Goal: Task Accomplishment & Management: Use online tool/utility

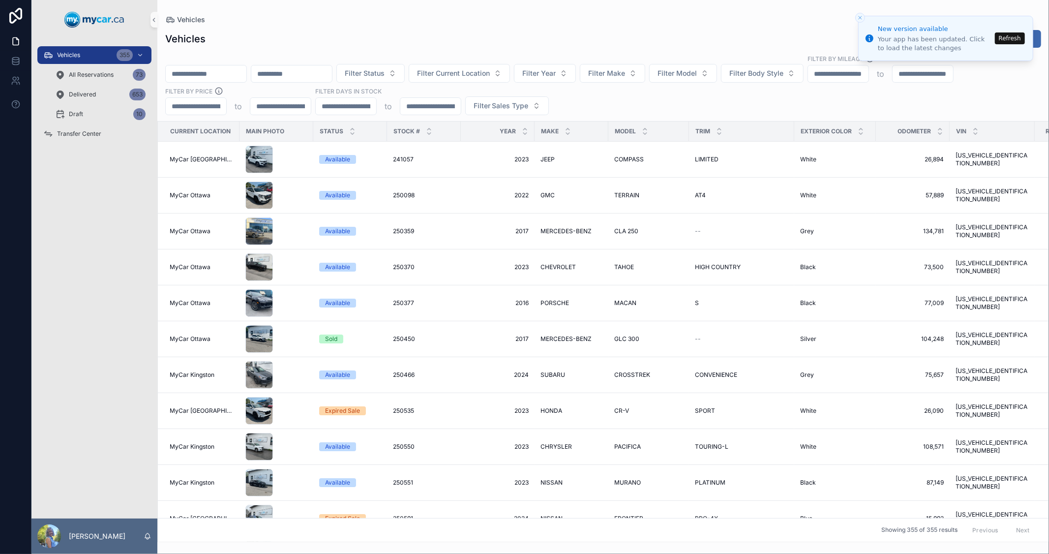
click at [1008, 38] on button "Refresh" at bounding box center [1009, 38] width 30 height 12
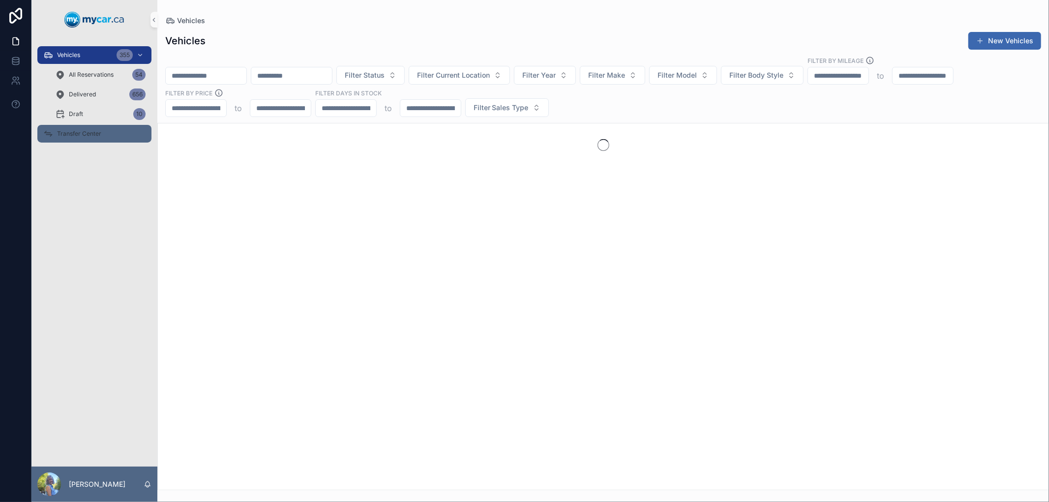
click at [63, 135] on span "Transfer Center" at bounding box center [79, 134] width 44 height 8
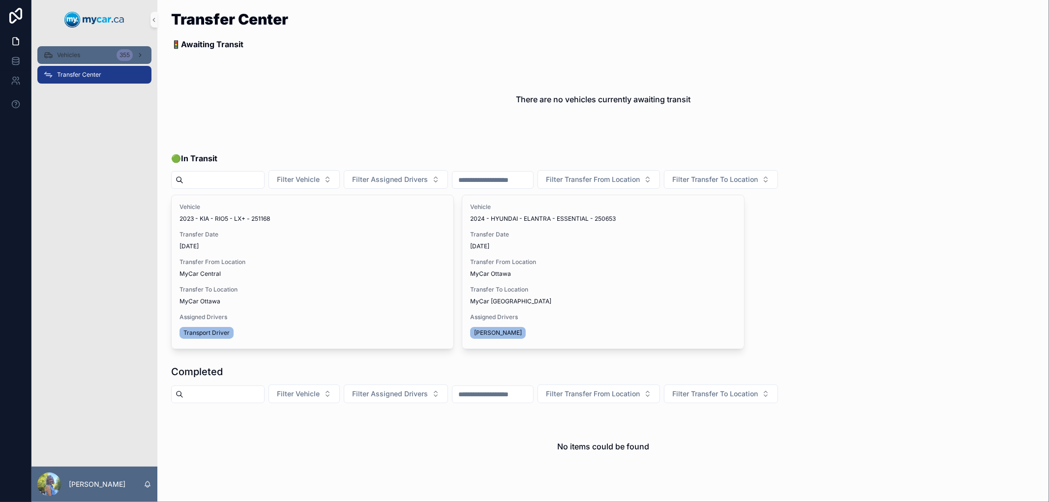
click at [67, 53] on span "Vehicles" at bounding box center [68, 55] width 23 height 8
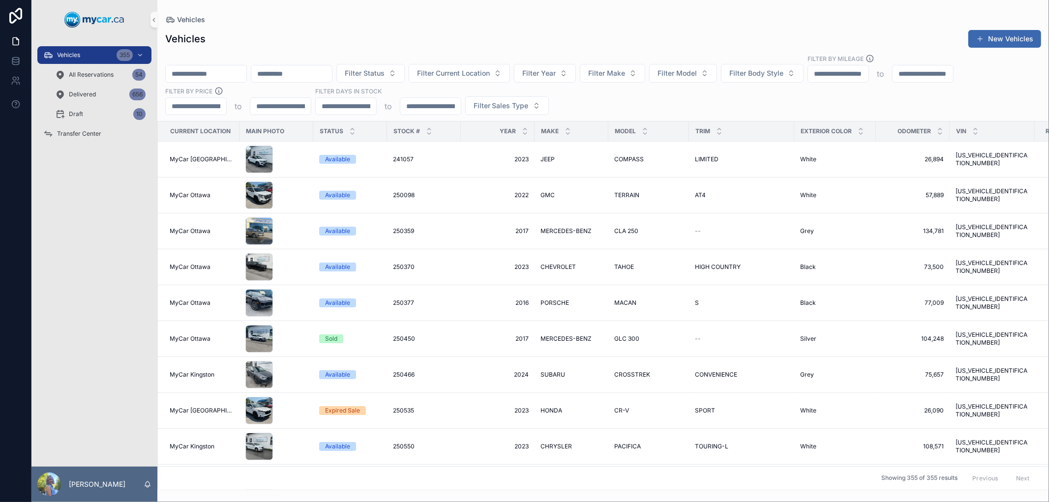
click at [241, 74] on input "scrollable content" at bounding box center [206, 74] width 81 height 14
click at [213, 70] on input "scrollable content" at bounding box center [206, 74] width 81 height 14
paste input "******"
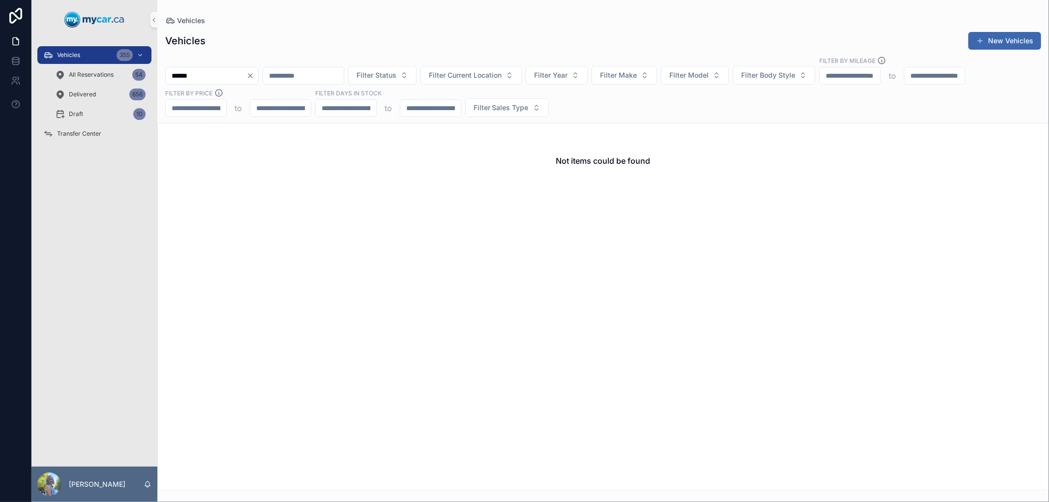
click at [170, 76] on input "******" at bounding box center [206, 76] width 81 height 14
type input "******"
click at [89, 76] on span "All Reservations" at bounding box center [91, 75] width 45 height 8
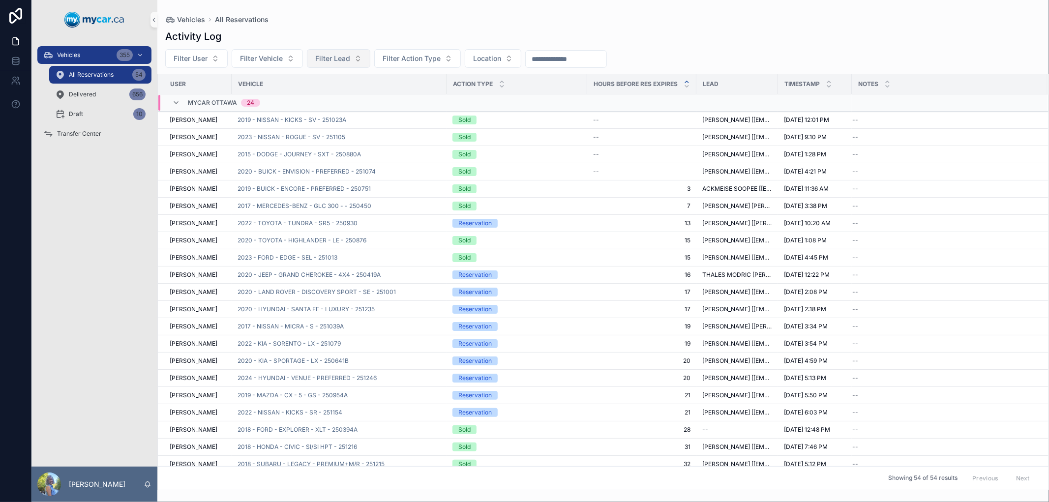
click at [339, 62] on span "Filter Lead" at bounding box center [332, 59] width 35 height 10
drag, startPoint x: 316, startPoint y: 77, endPoint x: 277, endPoint y: 77, distance: 39.3
click at [277, 77] on div "**********" at bounding box center [338, 79] width 123 height 19
type input "******"
click at [73, 50] on div "Vehicles 355" at bounding box center [94, 55] width 102 height 16
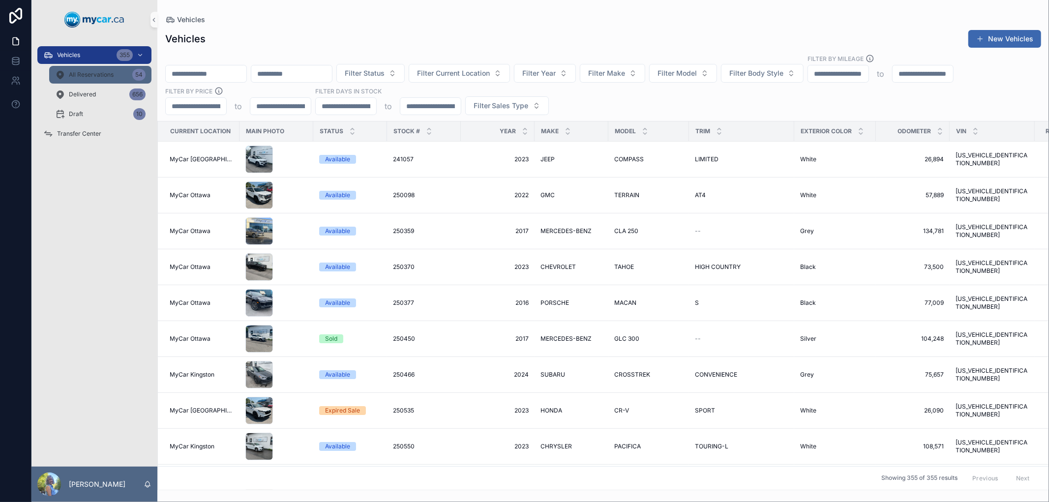
click at [110, 76] on span "All Reservations" at bounding box center [91, 75] width 45 height 8
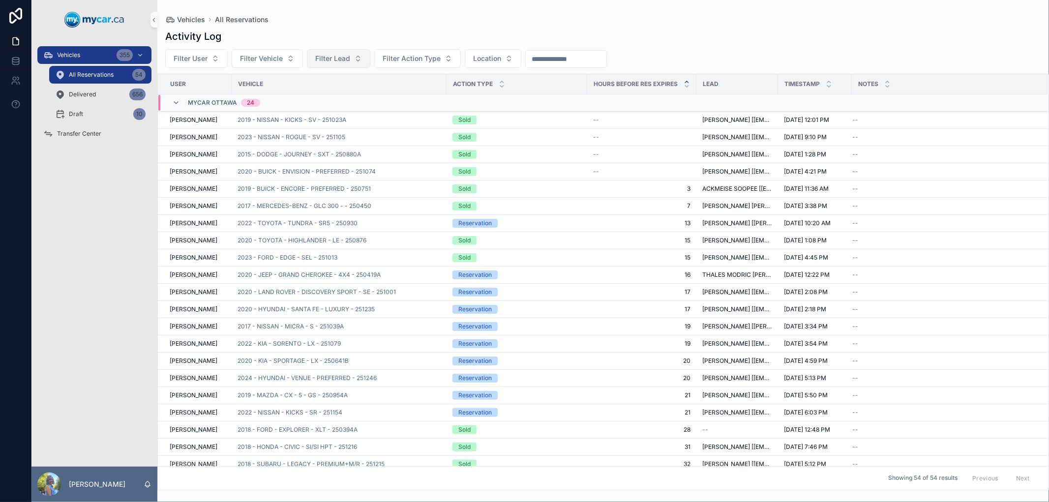
click at [336, 62] on span "Filter Lead" at bounding box center [332, 59] width 35 height 10
type input "**********"
click at [102, 94] on div "Delivered 656" at bounding box center [100, 95] width 90 height 16
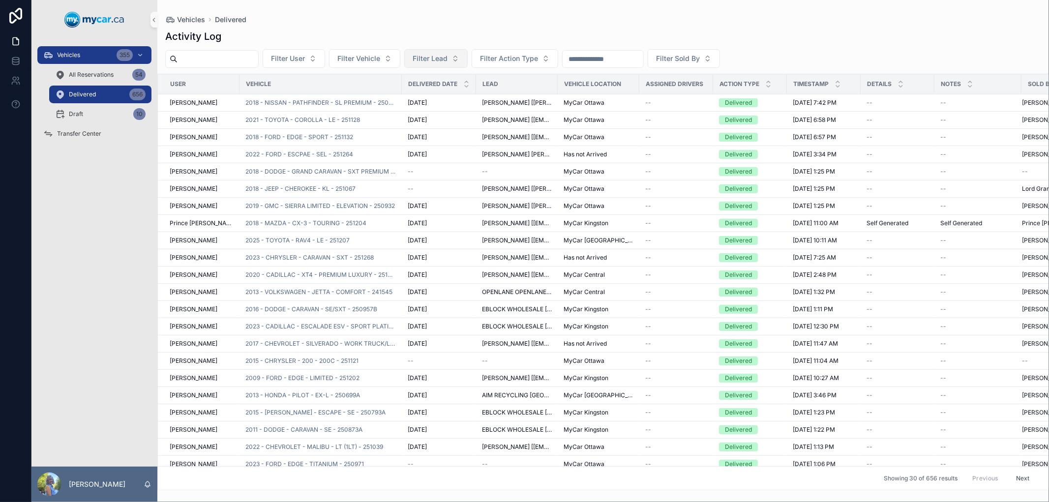
click at [447, 59] on span "Filter Lead" at bounding box center [429, 59] width 35 height 10
type input "**********"
click at [96, 52] on div "Vehicles 355" at bounding box center [94, 55] width 102 height 16
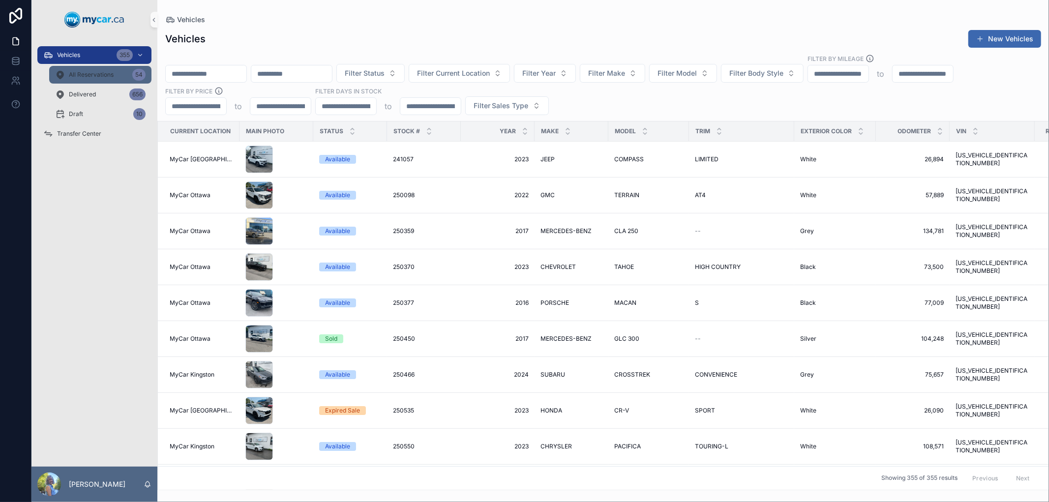
click at [95, 81] on div "All Reservations 54" at bounding box center [100, 75] width 90 height 16
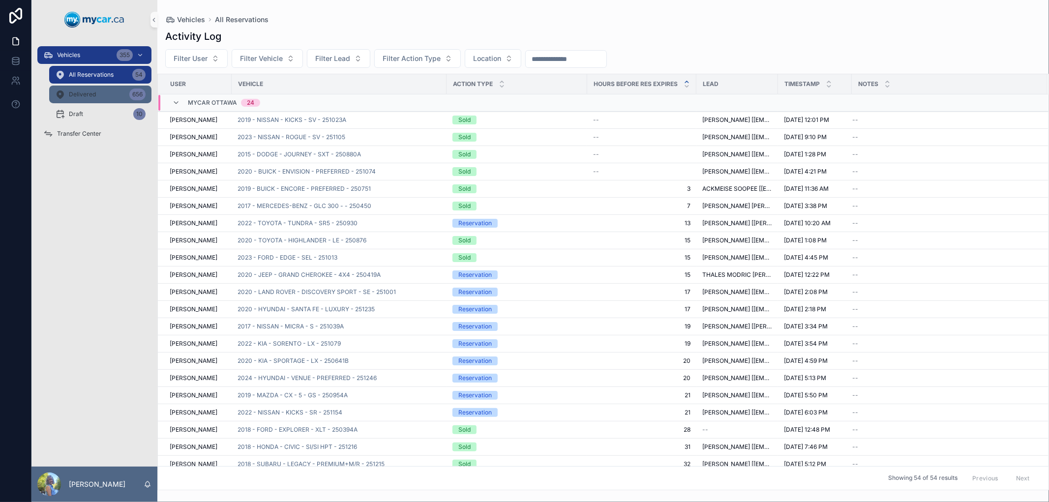
click at [95, 94] on div "Delivered 656" at bounding box center [100, 95] width 90 height 16
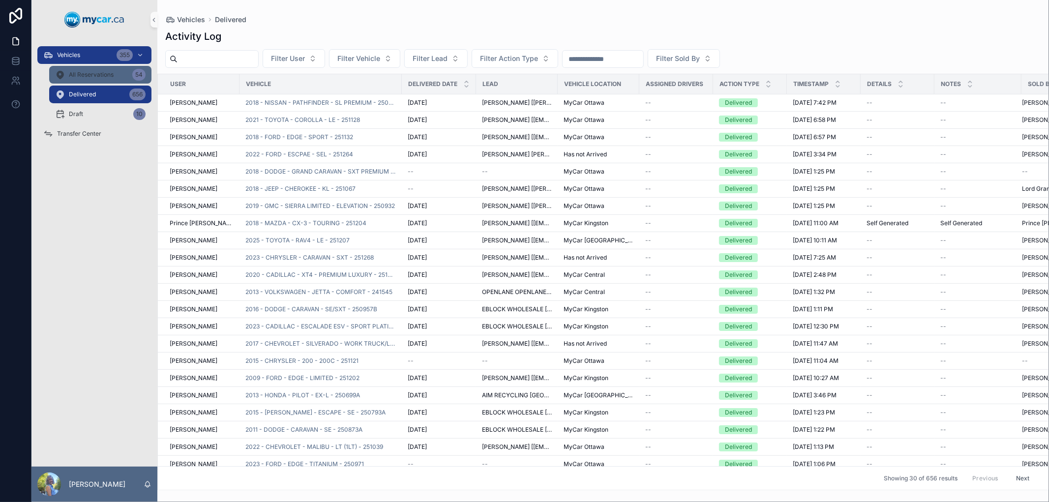
click at [100, 76] on span "All Reservations" at bounding box center [91, 75] width 45 height 8
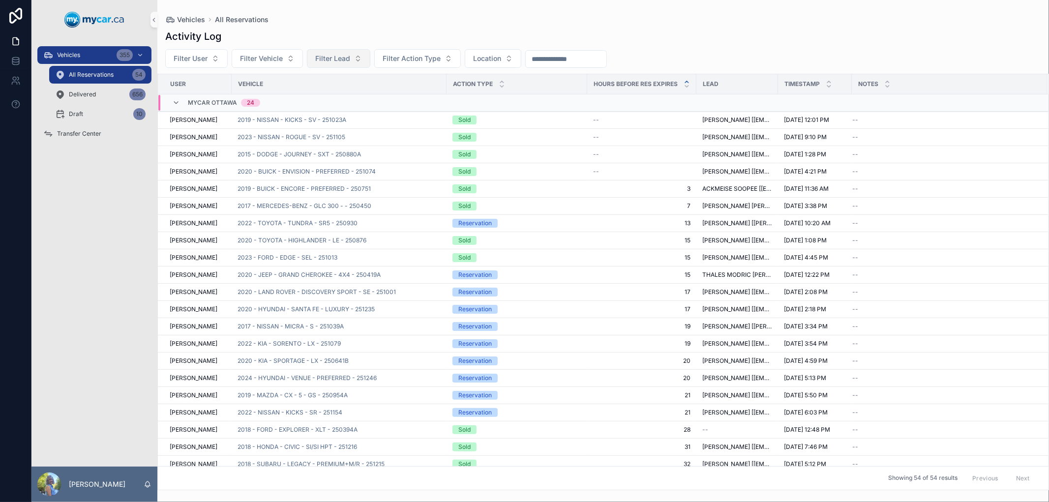
click at [317, 57] on span "Filter Lead" at bounding box center [332, 59] width 35 height 10
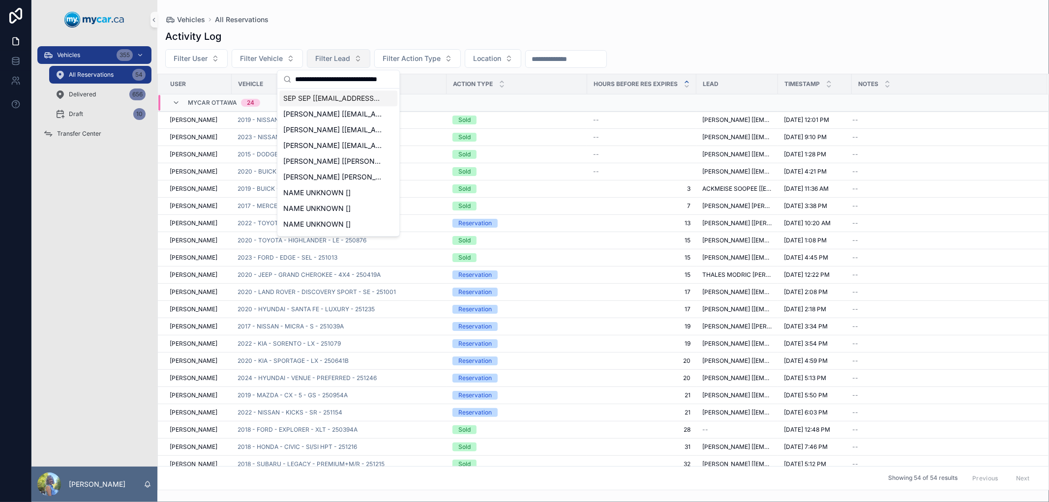
scroll to position [0, 31]
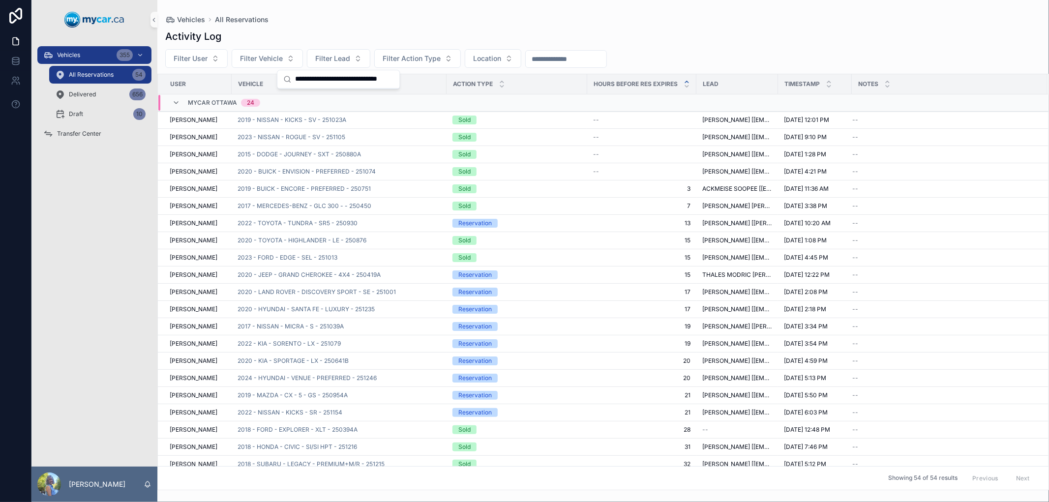
type input "**********"
click at [85, 51] on div "Vehicles 355" at bounding box center [94, 55] width 102 height 16
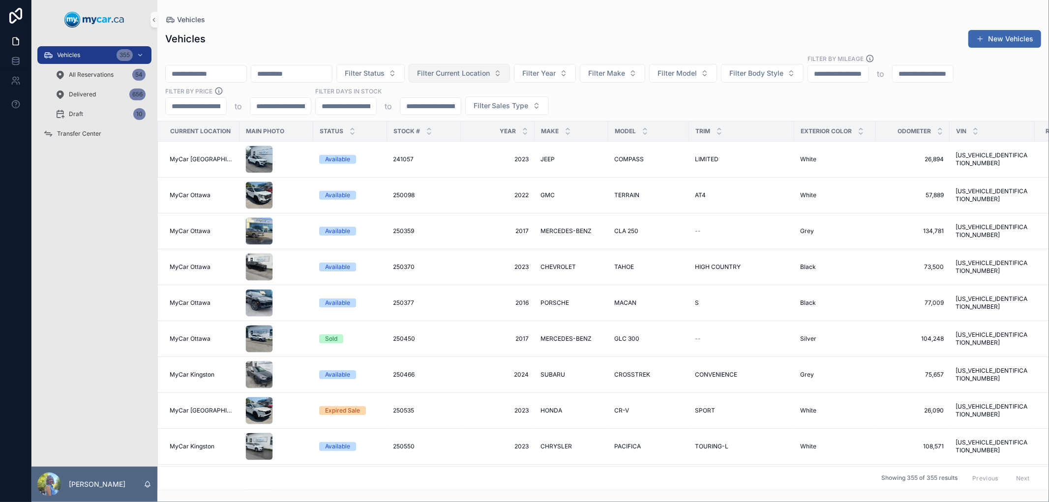
click at [474, 76] on span "Filter Current Location" at bounding box center [453, 73] width 73 height 10
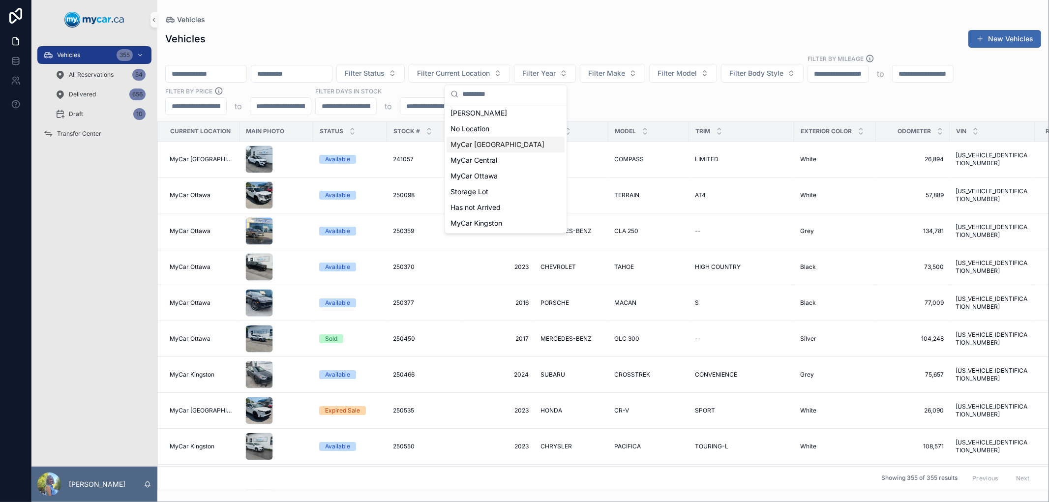
click at [481, 149] on div "MyCar [GEOGRAPHIC_DATA]" at bounding box center [505, 145] width 118 height 16
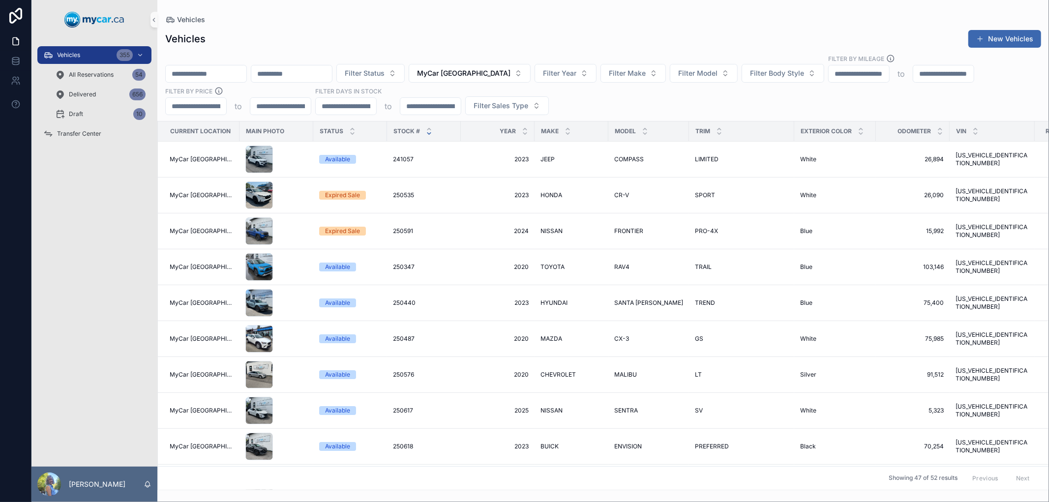
click at [426, 130] on icon "scrollable content" at bounding box center [429, 133] width 6 height 6
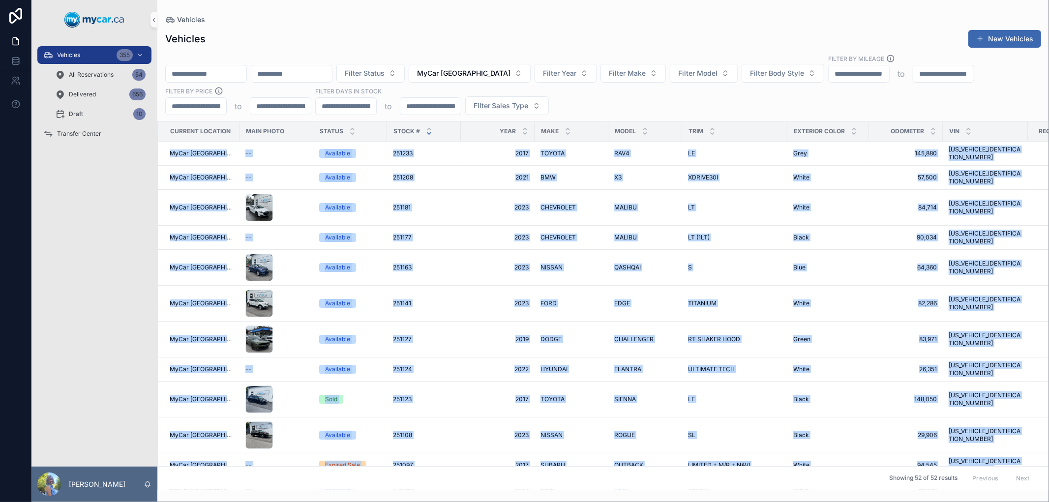
drag, startPoint x: 168, startPoint y: 146, endPoint x: 1011, endPoint y: 445, distance: 894.9
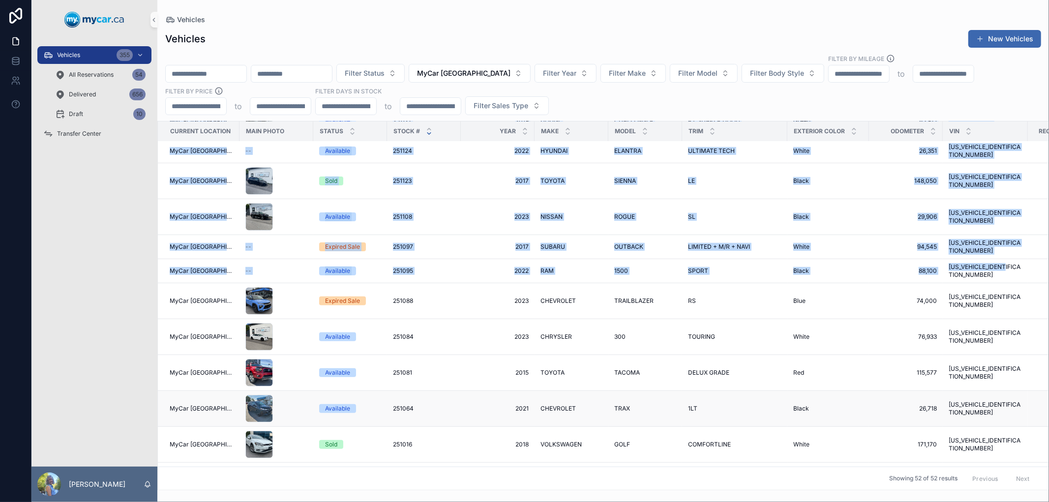
copy tbody "MyCar North Bay -- Available 251233 251233 2017 2017 TOYOTA TOYOTA RAV4 RAV4 LE…"
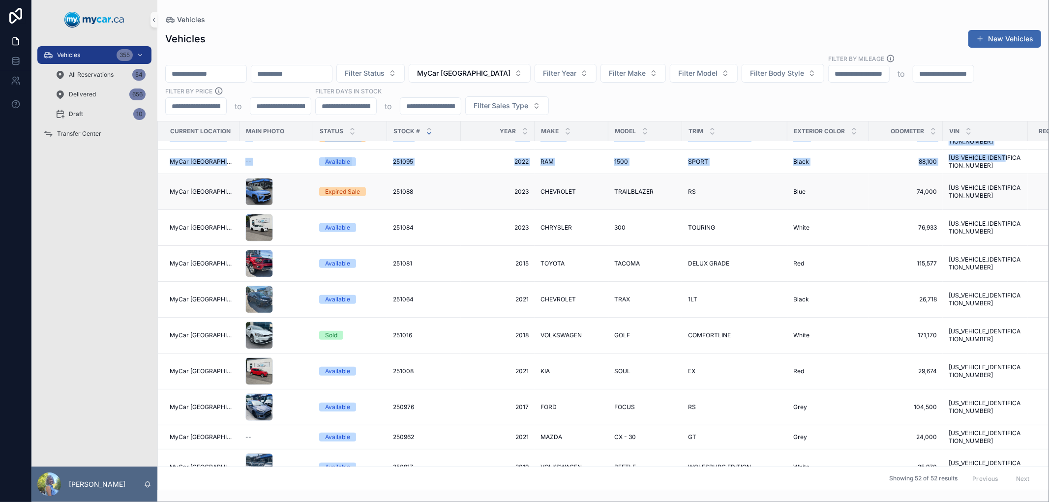
scroll to position [273, 0]
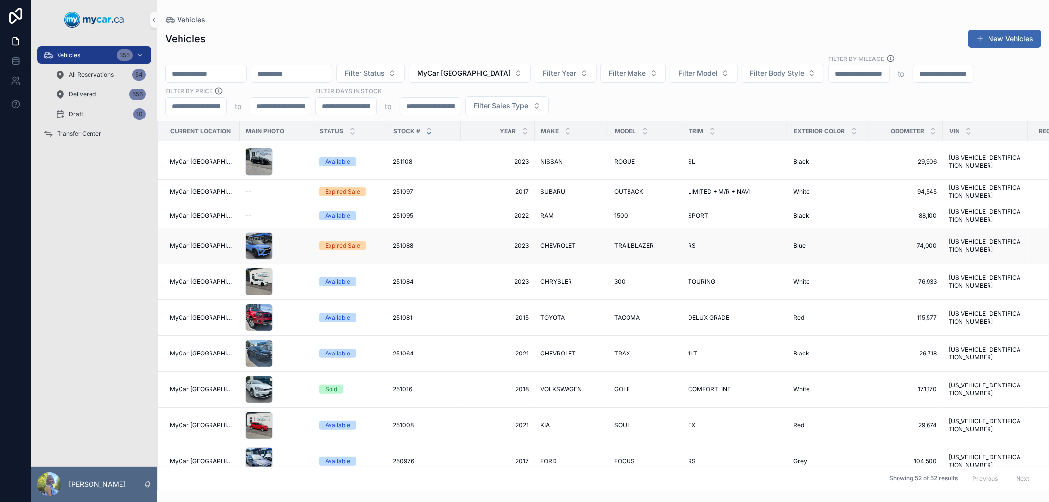
click at [165, 228] on td "MyCar [GEOGRAPHIC_DATA]" at bounding box center [199, 246] width 82 height 36
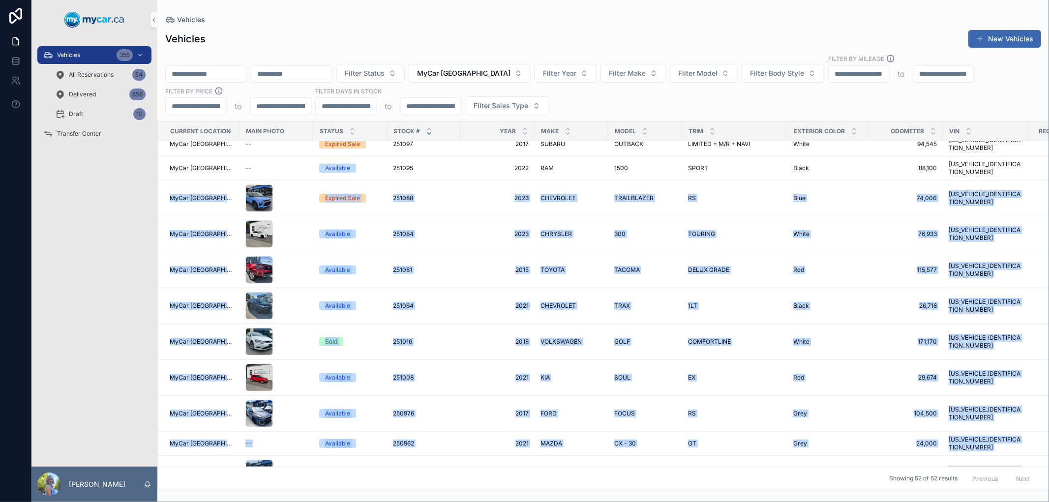
scroll to position [356, 0]
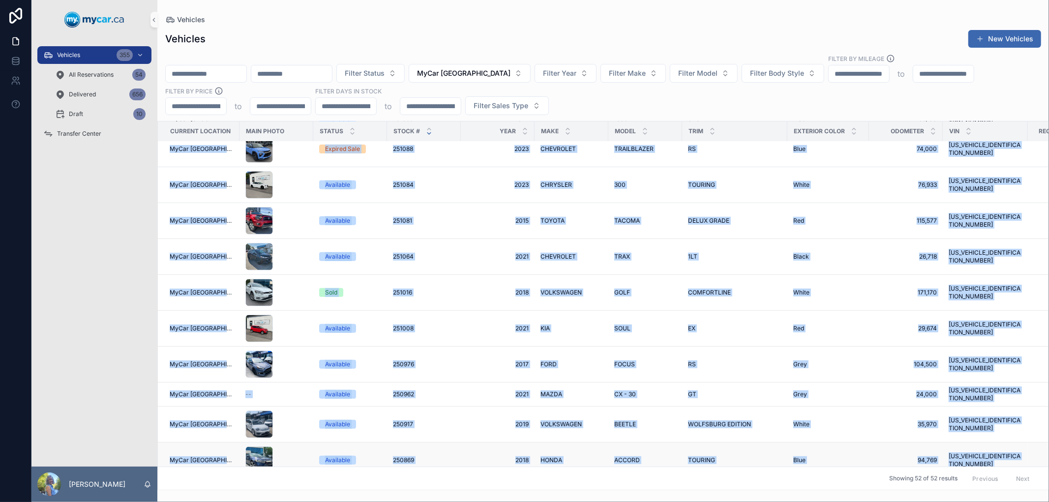
drag, startPoint x: 165, startPoint y: 204, endPoint x: 1028, endPoint y: 430, distance: 892.3
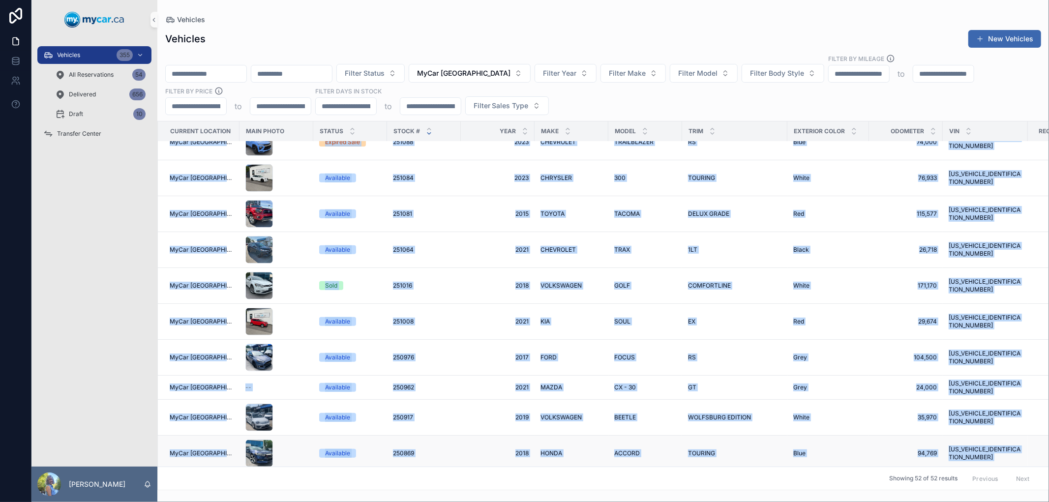
scroll to position [466, 0]
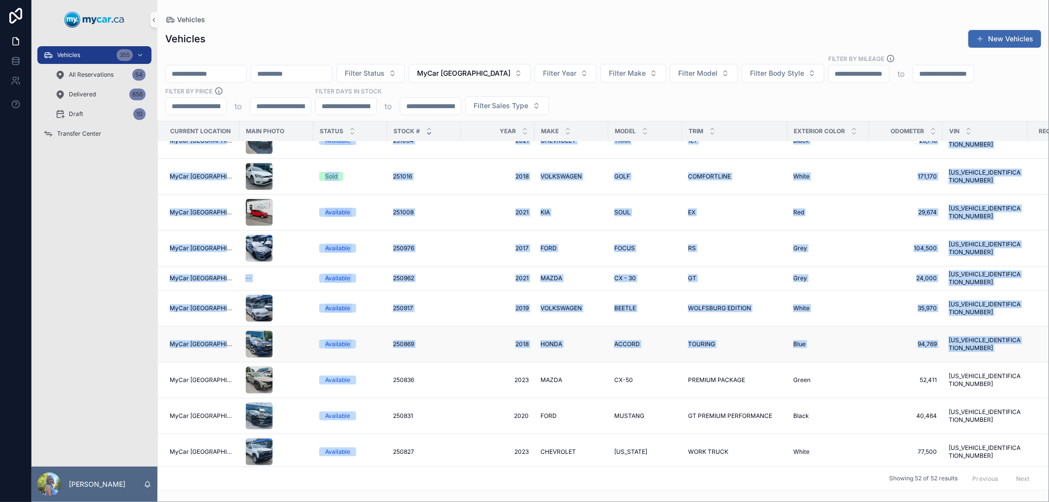
copy tbody "MyCar North Bay Expired Sale 251088 251088 2023 2023 CHEVROLET CHEVROLET TRAILB…"
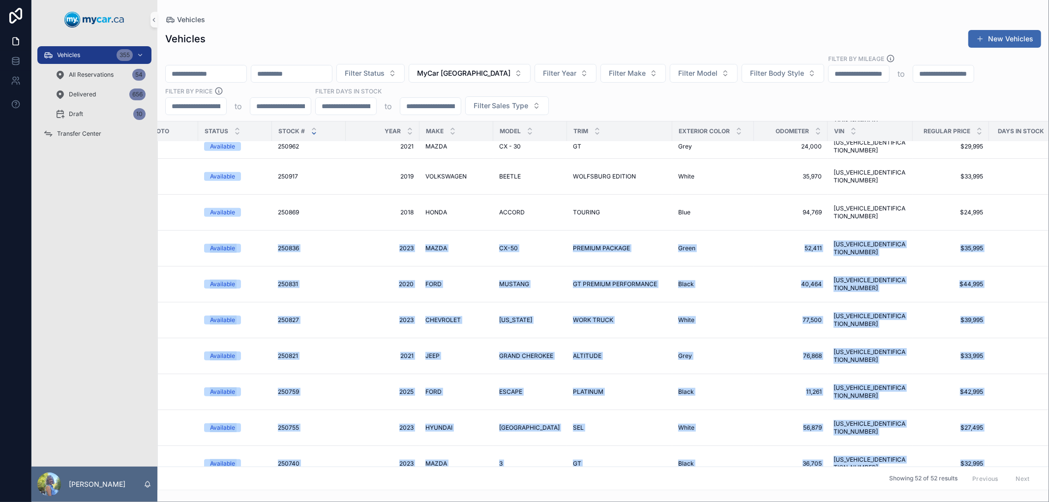
scroll to position [590, 205]
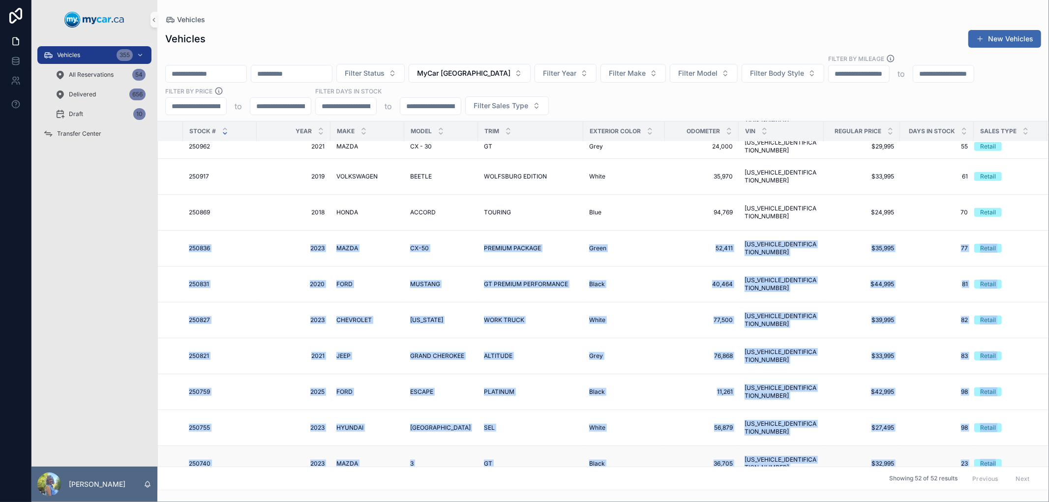
drag, startPoint x: 165, startPoint y: 351, endPoint x: 1010, endPoint y: 438, distance: 849.4
click at [1010, 438] on tbody "MyCar North Bay -- Expired Sale 251097 251097 2017 2017 SUBARU SUBARU OUTBACK O…" at bounding box center [501, 436] width 1094 height 1770
copy tbody "MyCar North Bay Available 250836 250836 2023 2023 MAZDA MAZDA CX-50 CX-50 PREMI…"
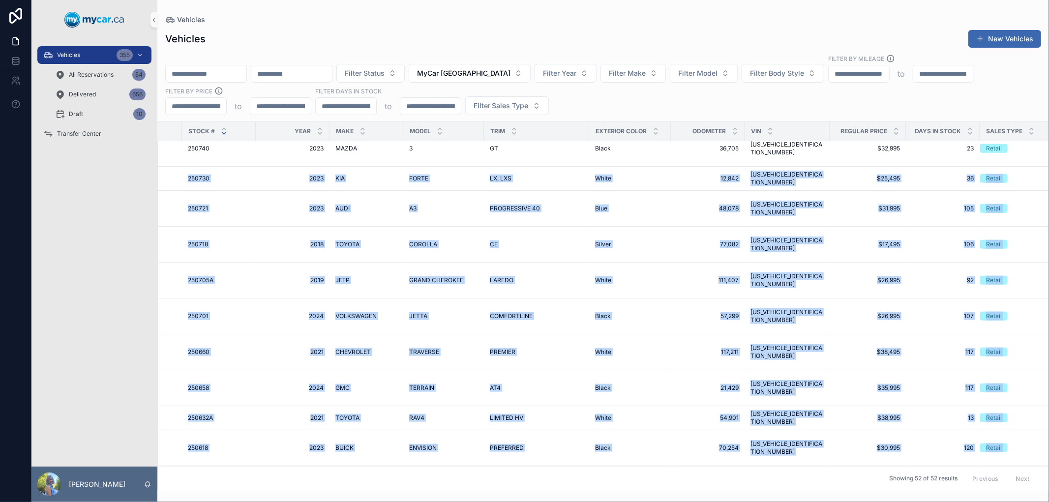
scroll to position [900, 205]
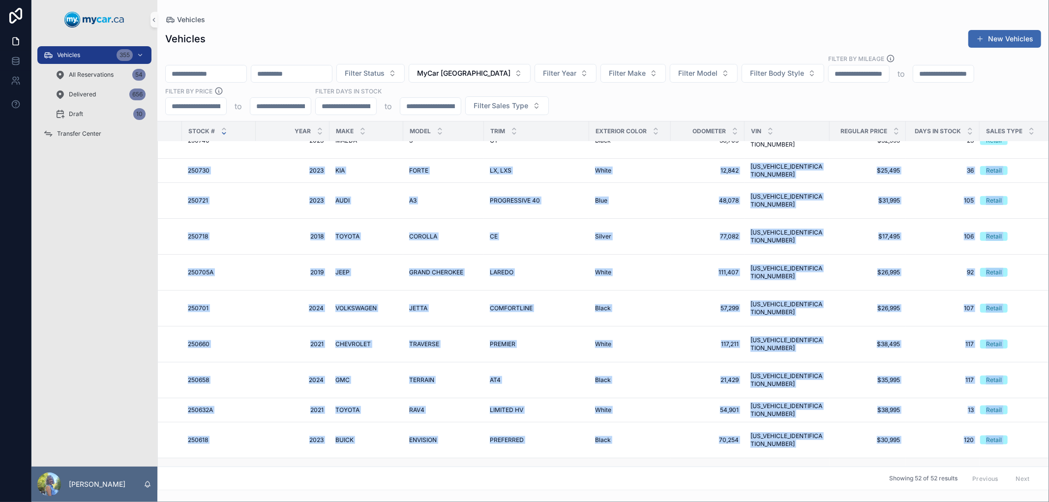
drag, startPoint x: 173, startPoint y: 200, endPoint x: 1025, endPoint y: 450, distance: 887.9
click at [1025, 450] on tbody "MyCar North Bay Available 250976 250976 2017 2017 FORD FORD FOCUS FOCUS RS RS G…" at bounding box center [503, 91] width 1101 height 1698
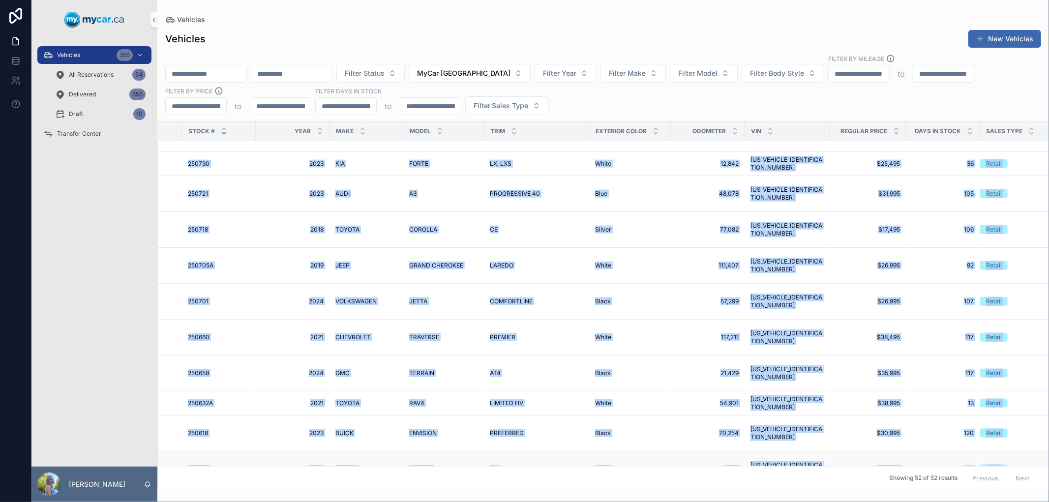
scroll to position [1063, 204]
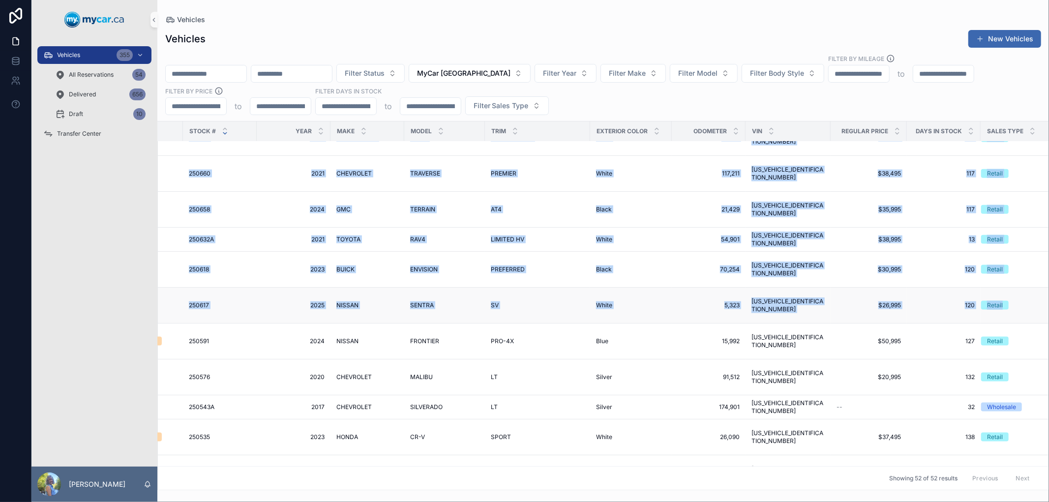
copy tbody "250730 250730 2023 2023 KIA KIA FORTE FORTE LX, LXS LX, LXS White White 12,842 …"
